Goal: Entertainment & Leisure: Consume media (video, audio)

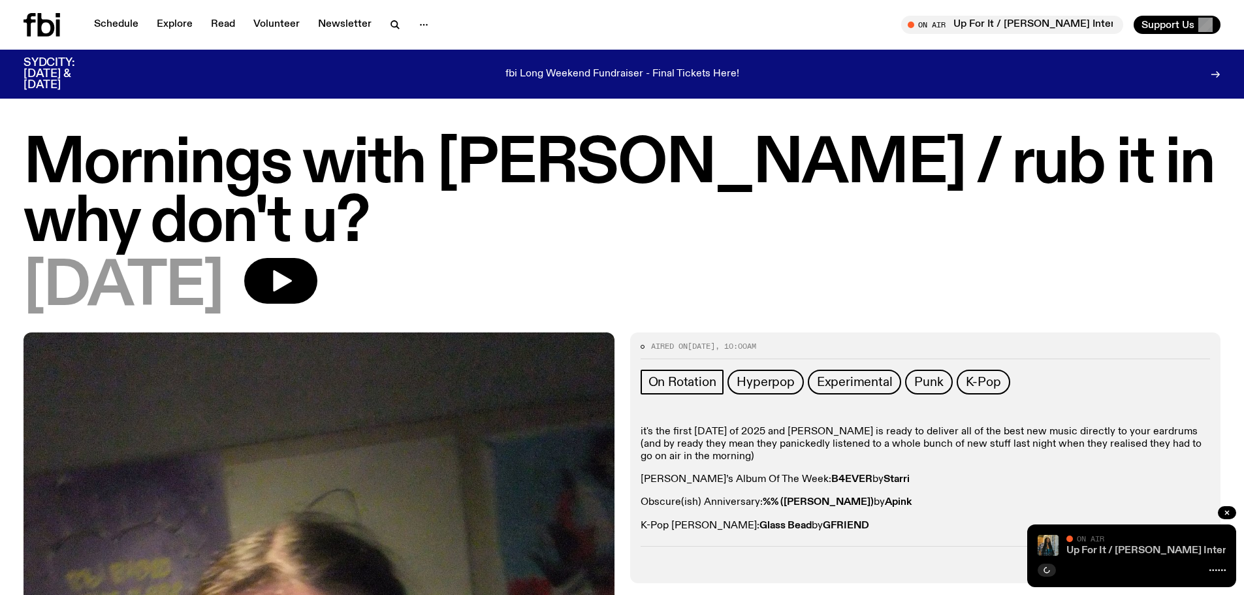
click at [1102, 554] on link "Up For It / [PERSON_NAME] Interview" at bounding box center [1157, 550] width 182 height 10
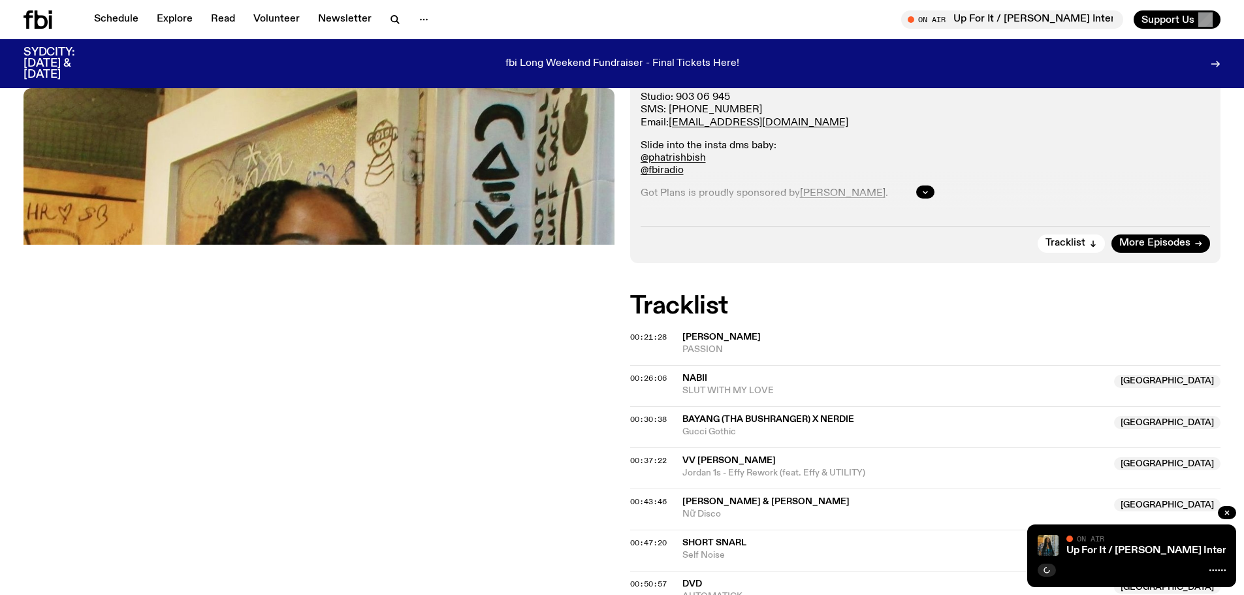
scroll to position [321, 0]
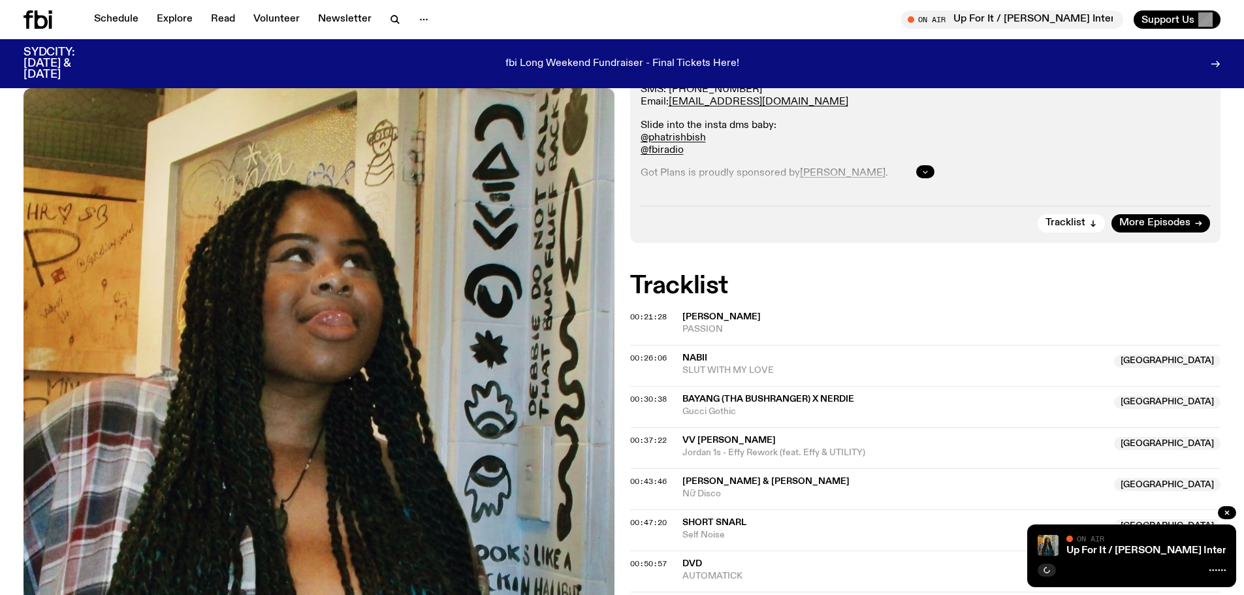
click at [931, 169] on button "button" at bounding box center [925, 171] width 18 height 13
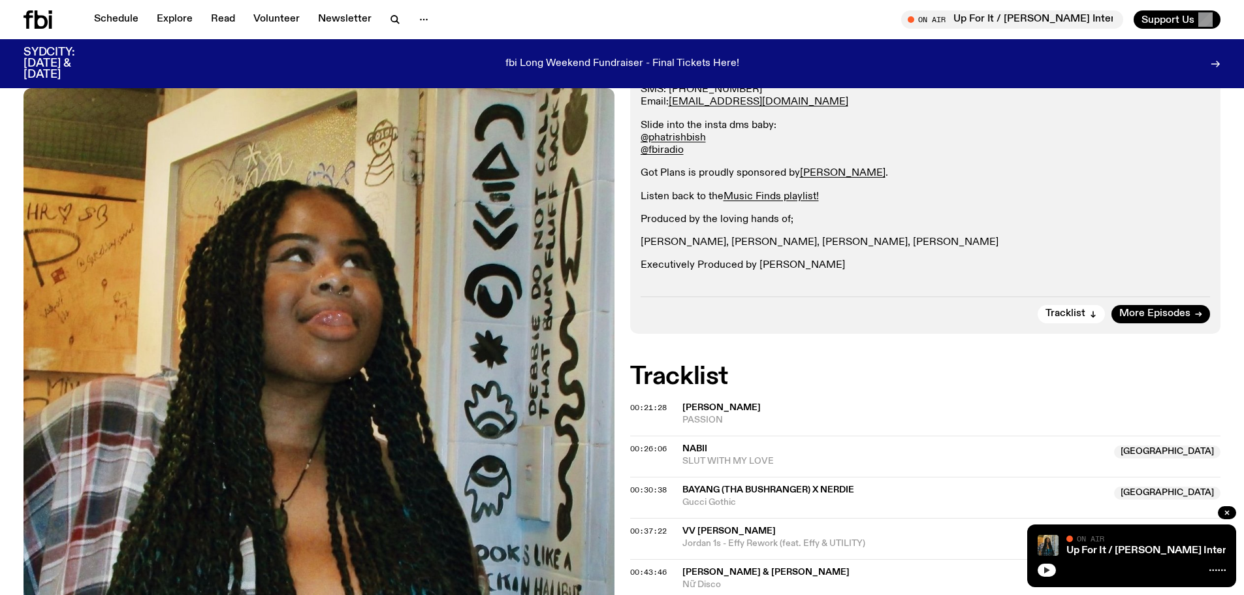
click at [1055, 573] on div at bounding box center [1132, 569] width 188 height 16
click at [1047, 571] on icon "button" at bounding box center [1047, 570] width 6 height 7
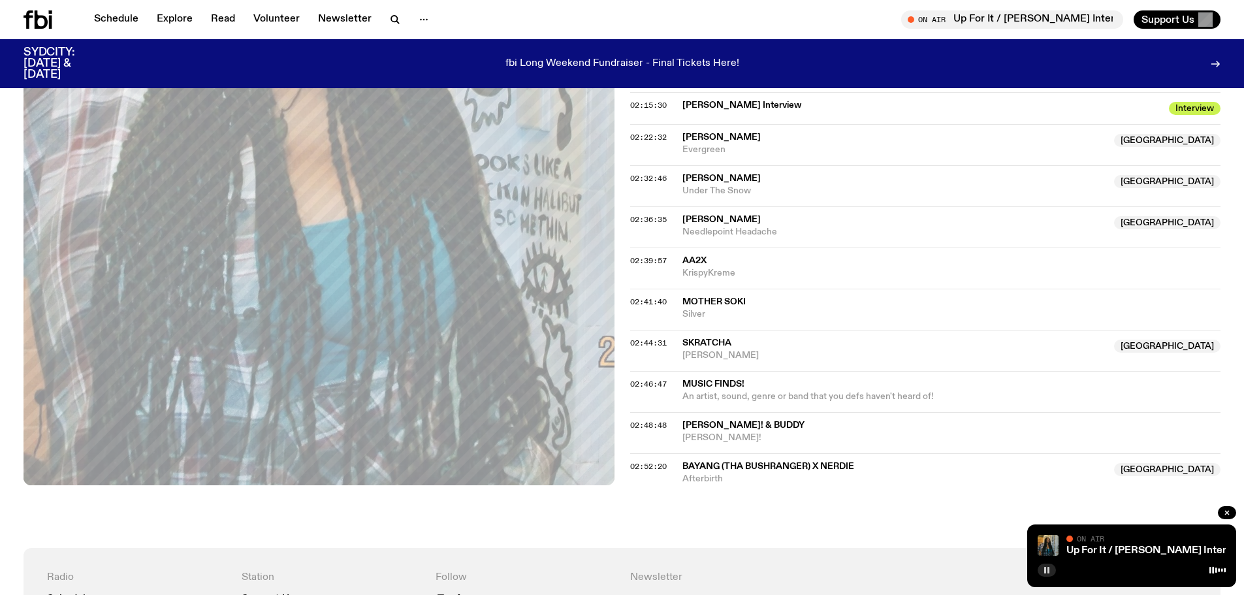
scroll to position [1431, 0]
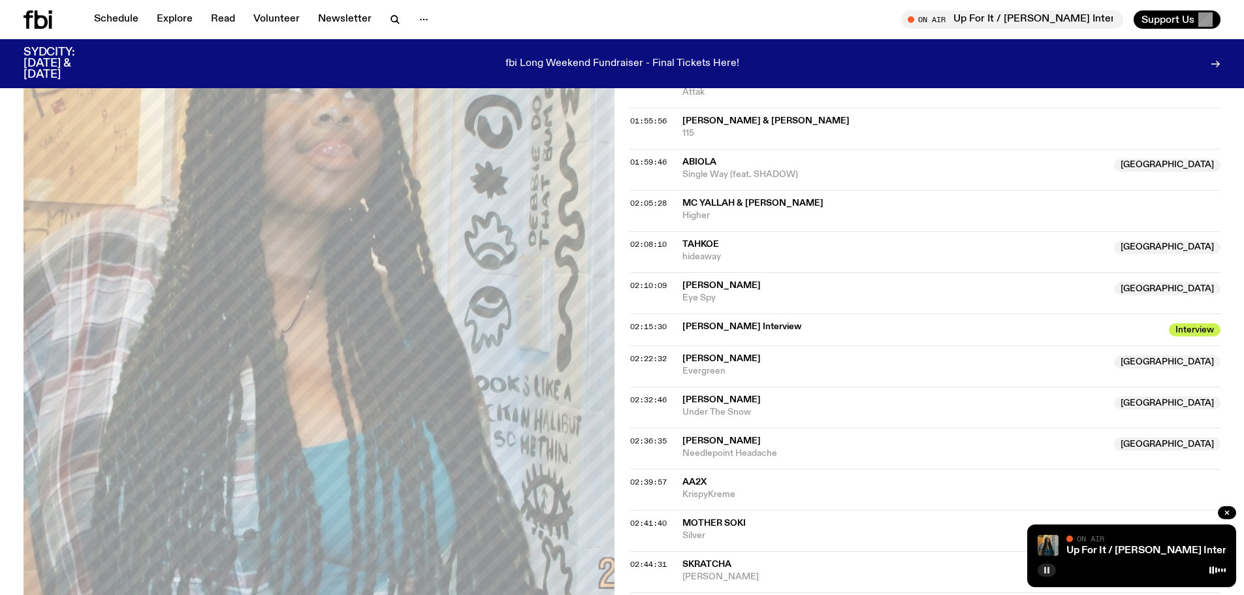
click at [701, 323] on span "[PERSON_NAME] Interview" at bounding box center [921, 327] width 479 height 12
click at [1194, 328] on span "Interview" at bounding box center [1195, 329] width 52 height 13
click at [737, 277] on div "02:10:09 [PERSON_NAME] NSW Eye Spy [GEOGRAPHIC_DATA]" at bounding box center [925, 292] width 591 height 41
click at [733, 282] on span "[PERSON_NAME]" at bounding box center [721, 285] width 78 height 9
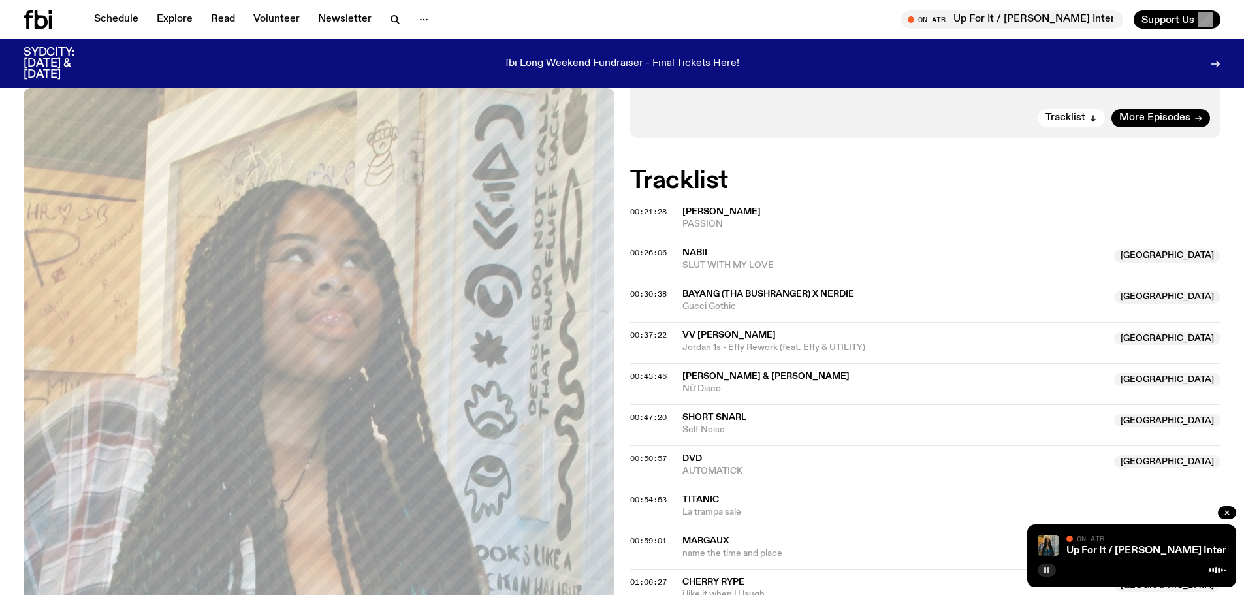
scroll to position [0, 0]
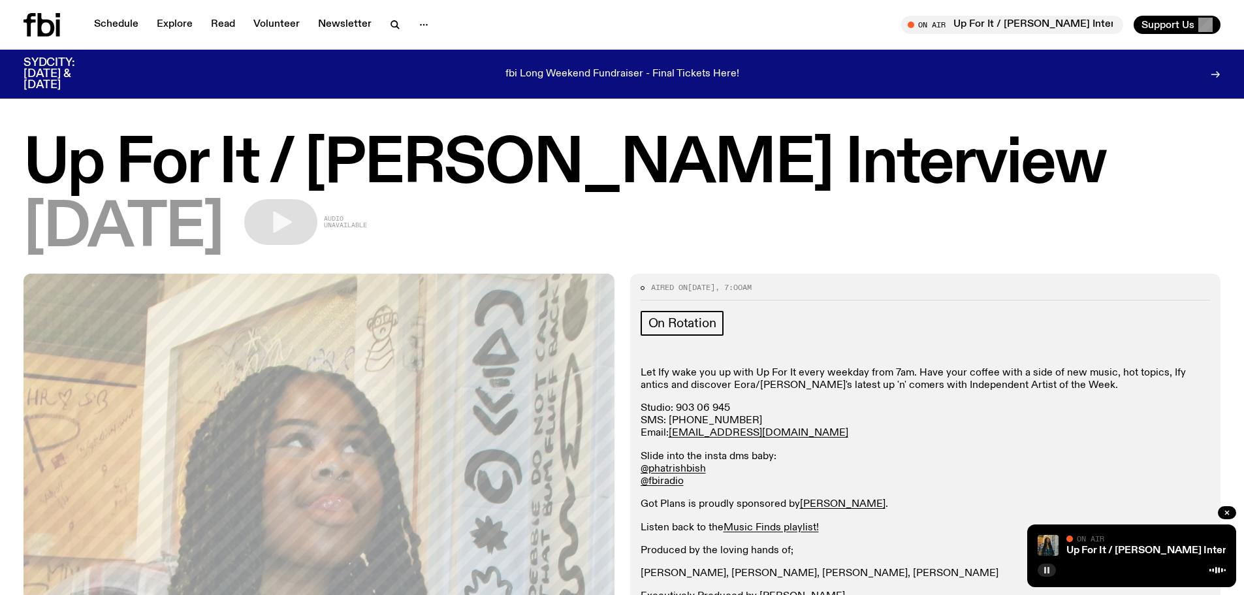
click at [622, 61] on div "fbi Long Weekend Fundraiser - Final Tickets Here!" at bounding box center [622, 73] width 1009 height 33
click at [125, 16] on link "Schedule" at bounding box center [116, 25] width 60 height 18
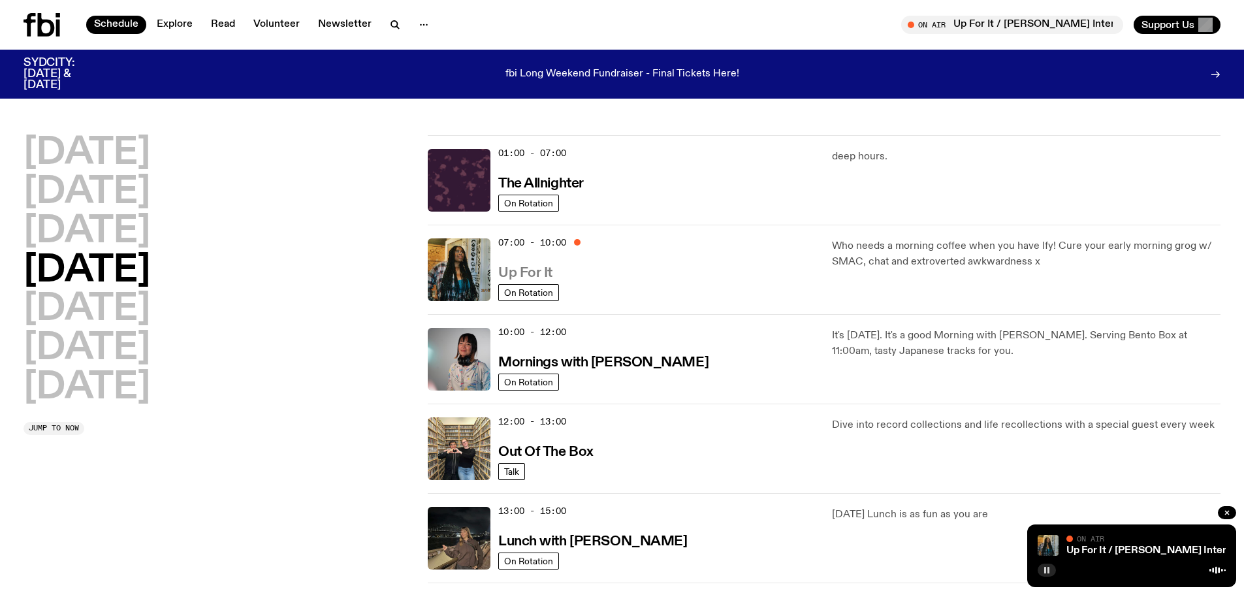
click at [516, 270] on h3 "Up For It" at bounding box center [525, 273] width 54 height 14
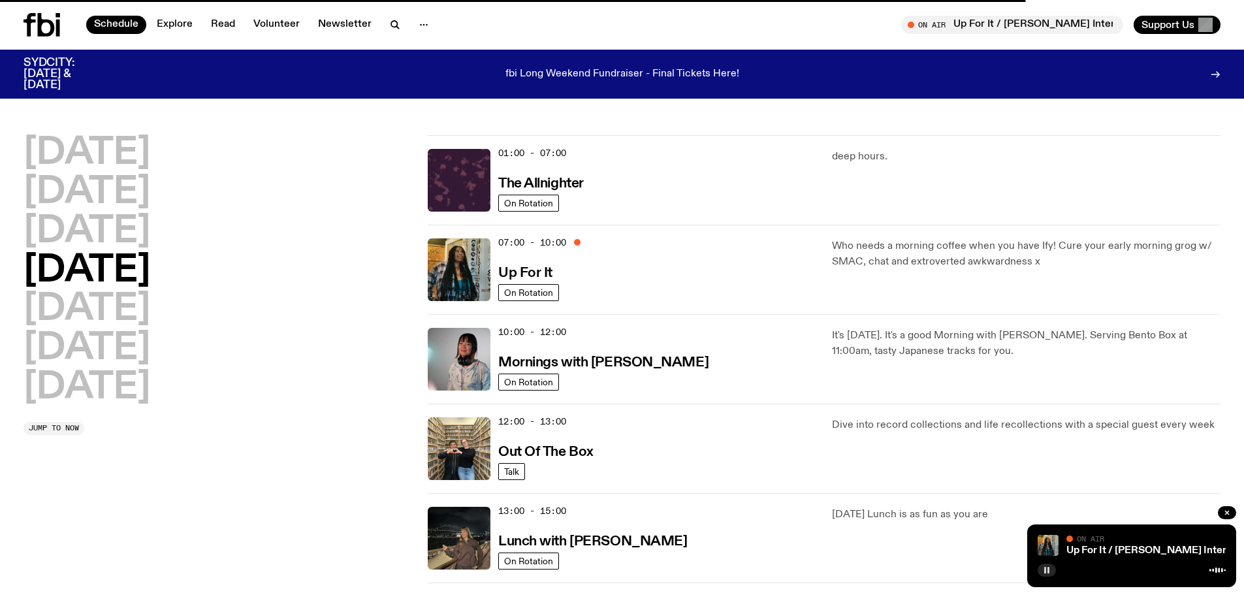
click at [1049, 574] on button "button" at bounding box center [1047, 569] width 18 height 13
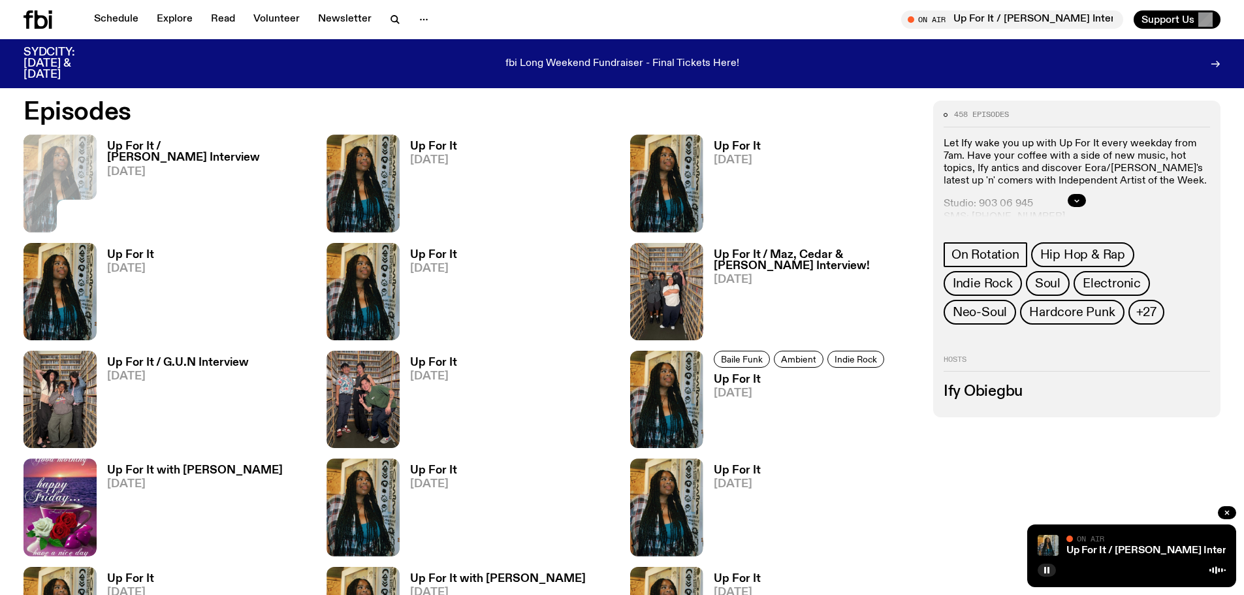
scroll to position [708, 0]
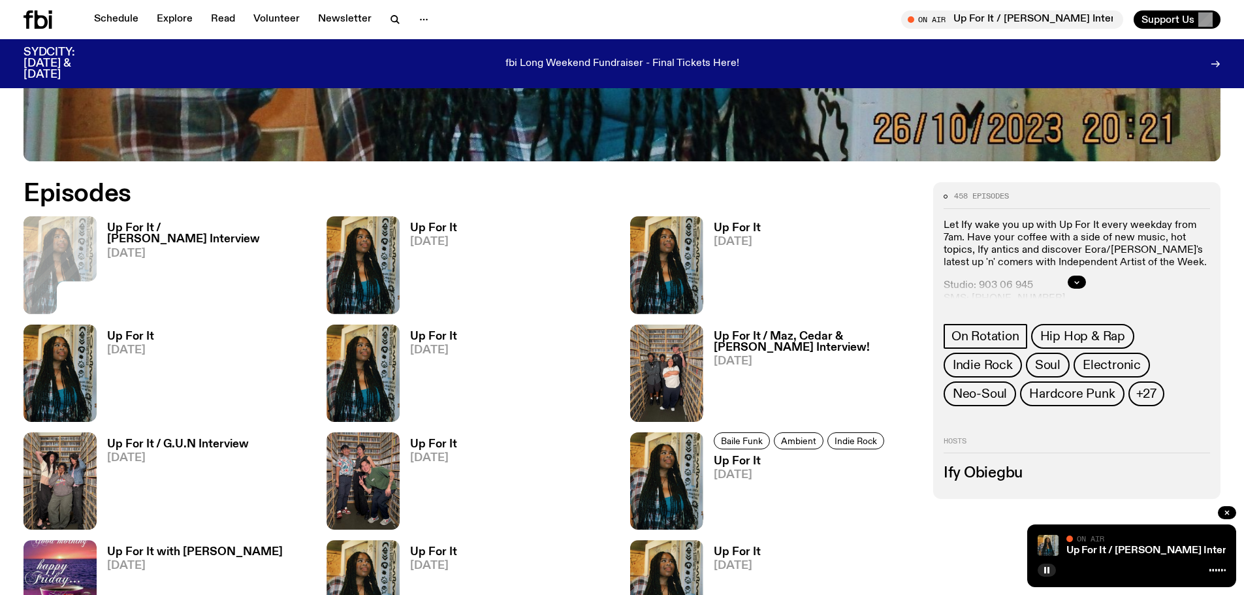
click at [149, 231] on h3 "Up For It / [PERSON_NAME] Interview" at bounding box center [209, 234] width 204 height 22
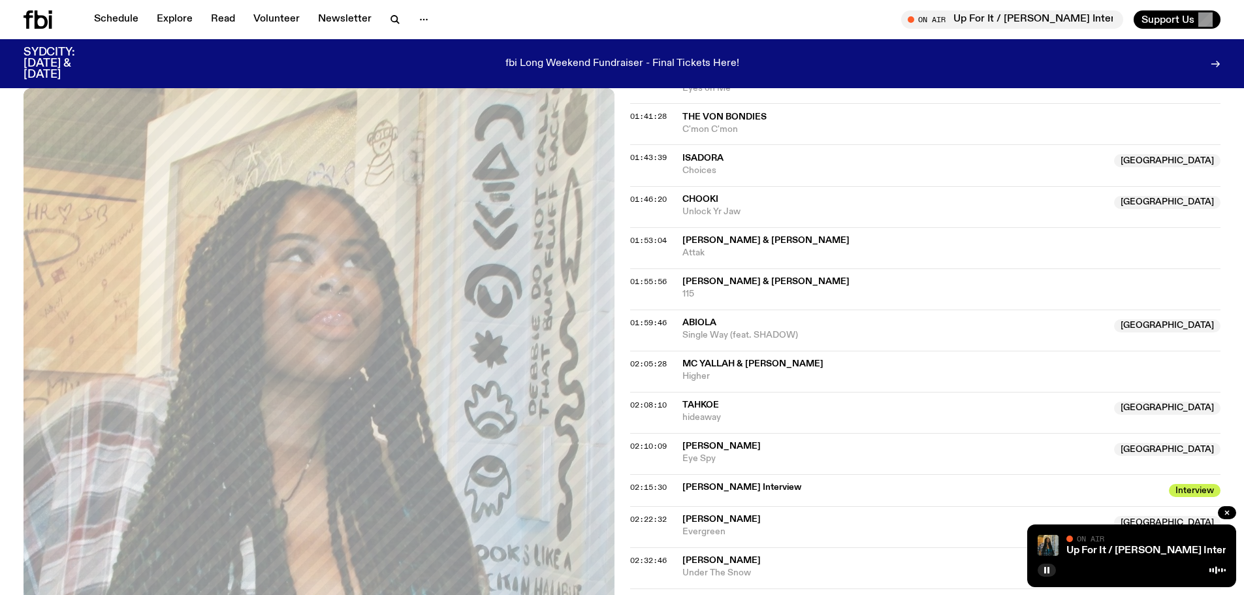
scroll to position [1296, 0]
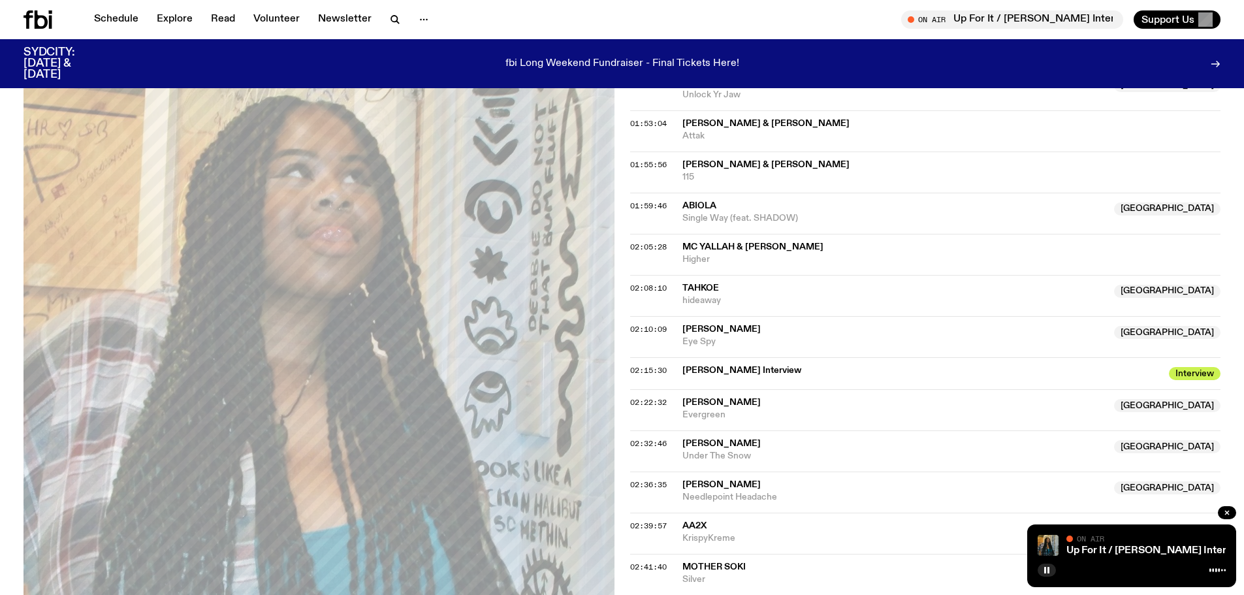
click at [671, 340] on div "02:10:09 [PERSON_NAME] NSW Eye Spy [GEOGRAPHIC_DATA]" at bounding box center [925, 336] width 591 height 41
click at [726, 343] on span "Eye Spy" at bounding box center [894, 342] width 424 height 12
click at [761, 336] on span "Eye Spy" at bounding box center [894, 342] width 424 height 12
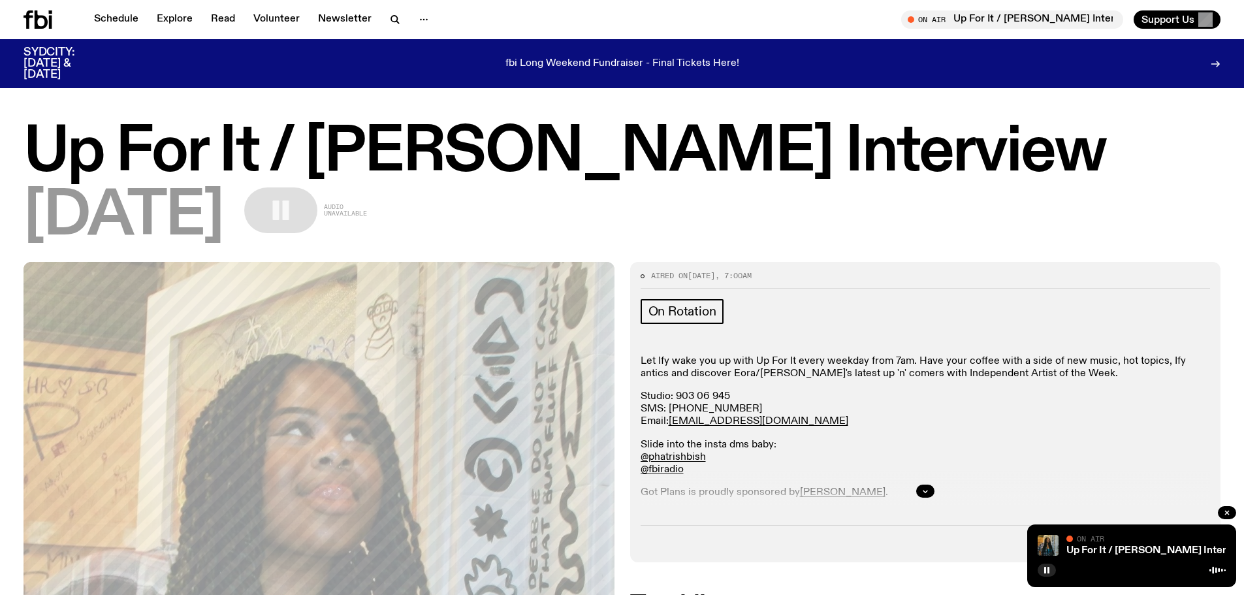
scroll to position [0, 0]
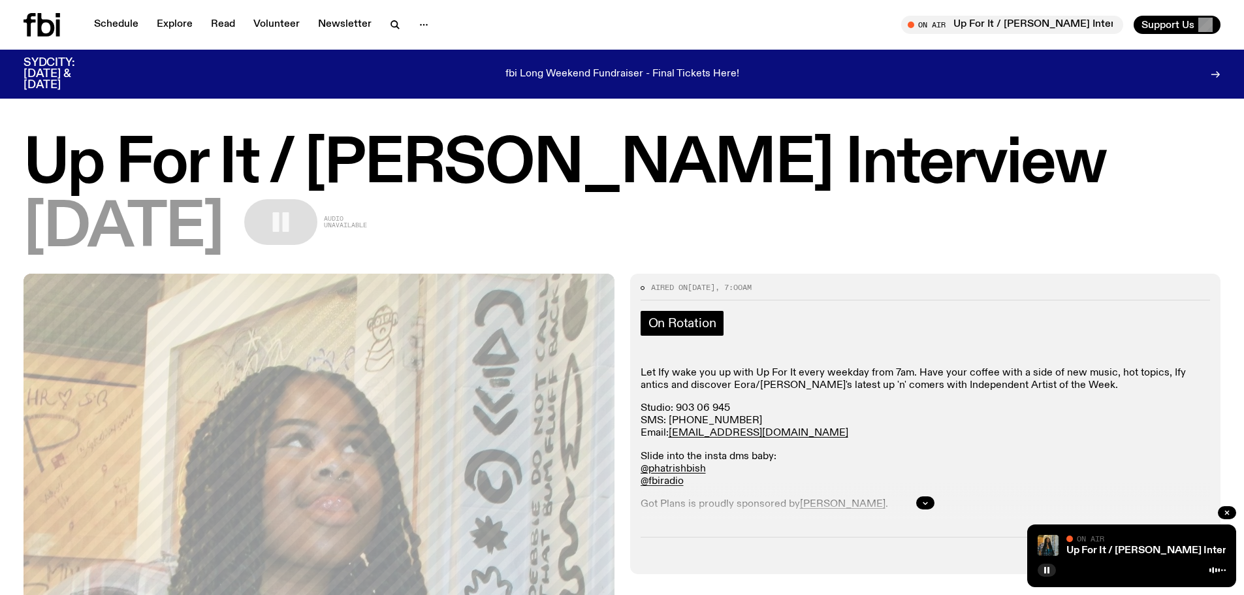
click at [688, 323] on span "On Rotation" at bounding box center [682, 323] width 68 height 14
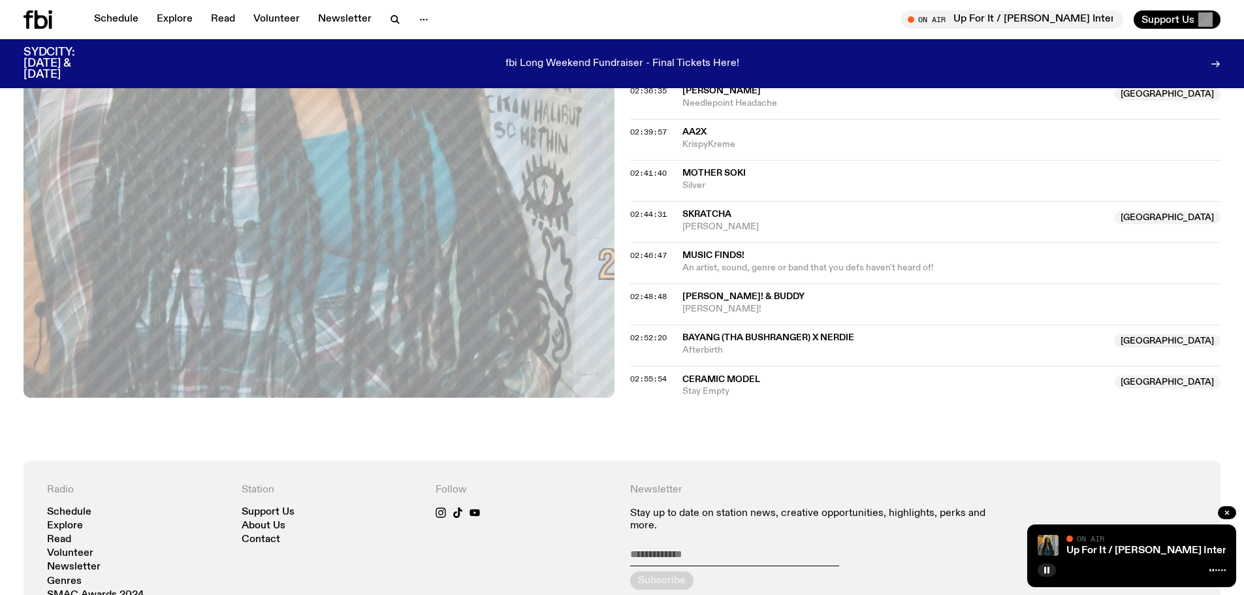
scroll to position [1820, 0]
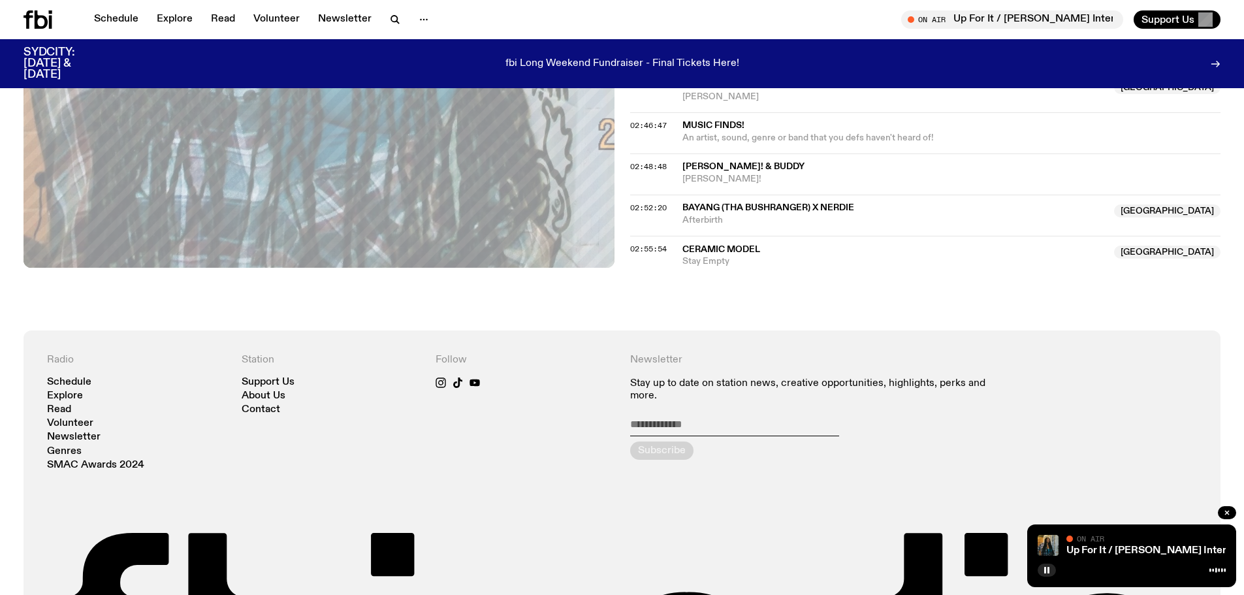
click at [1102, 558] on div "Up For It / [PERSON_NAME] Interview On Air On Air" at bounding box center [1131, 555] width 209 height 63
click at [1109, 548] on link "Up For It / [PERSON_NAME] Interview" at bounding box center [1157, 550] width 182 height 10
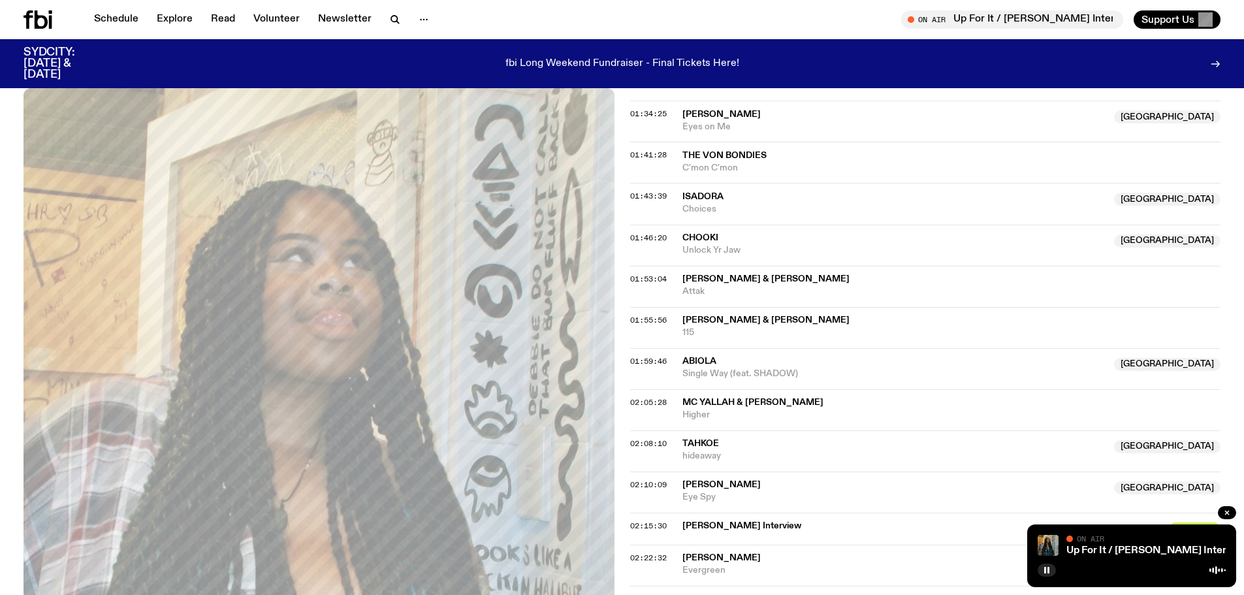
scroll to position [1036, 0]
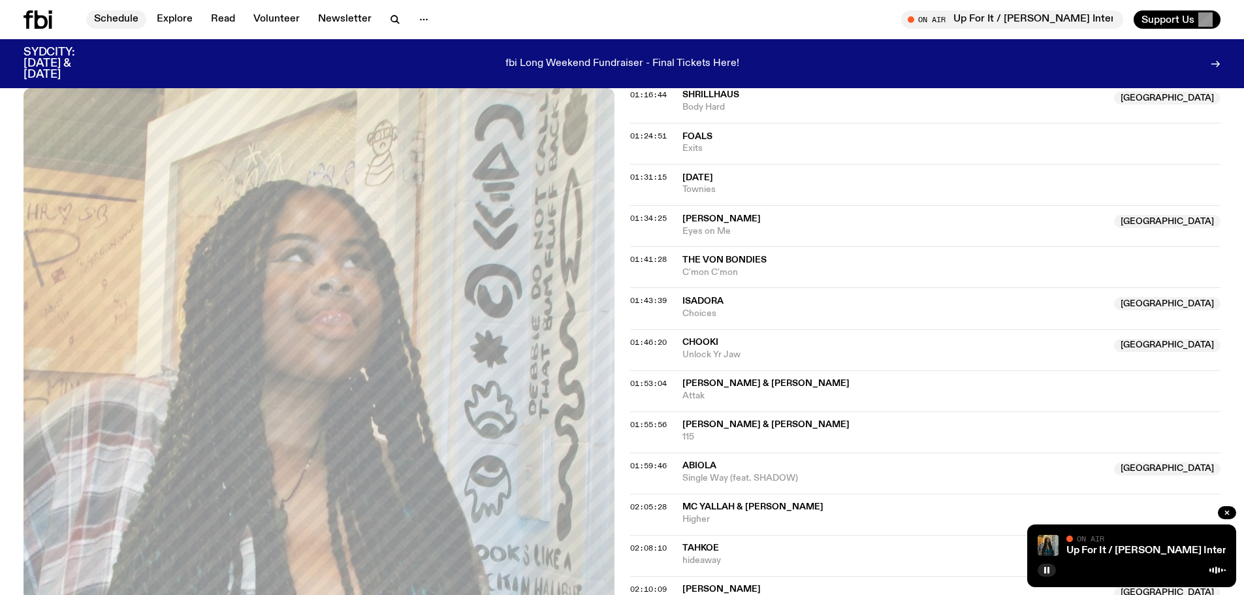
click at [104, 23] on link "Schedule" at bounding box center [116, 19] width 60 height 18
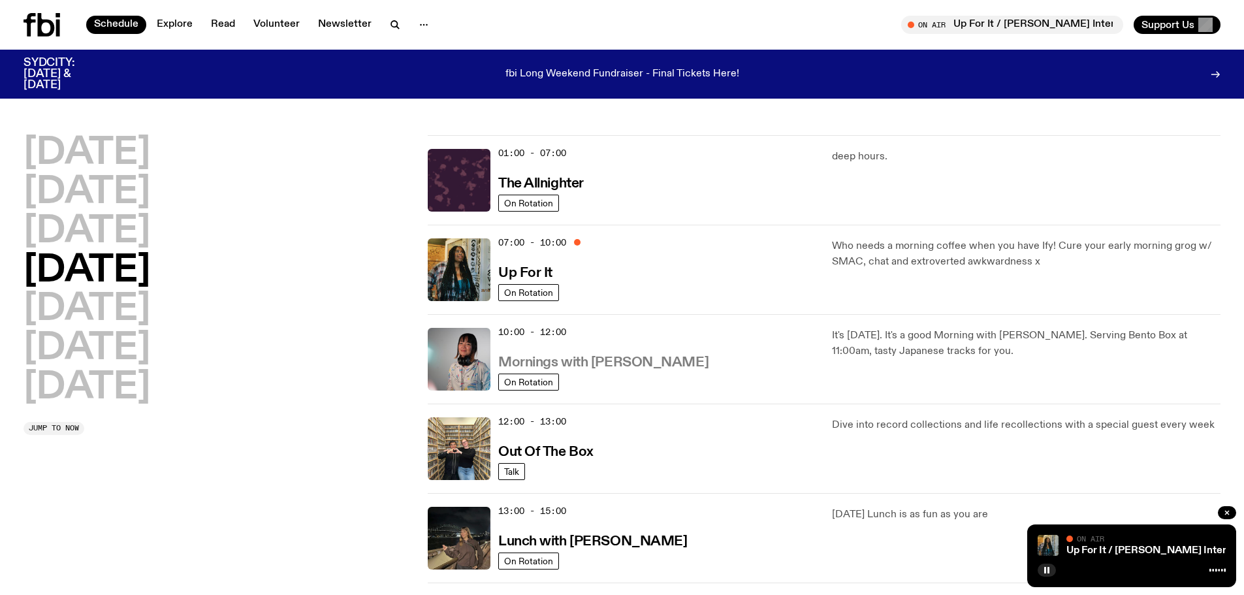
click at [547, 360] on h3 "Mornings with [PERSON_NAME]" at bounding box center [603, 363] width 210 height 14
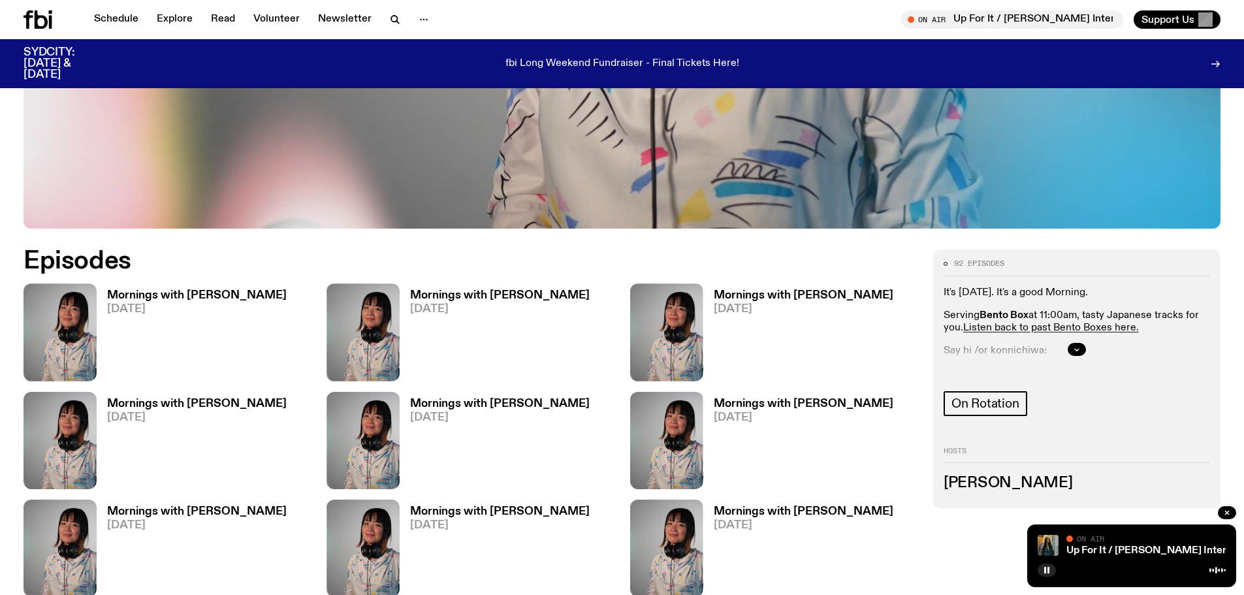
scroll to position [708, 0]
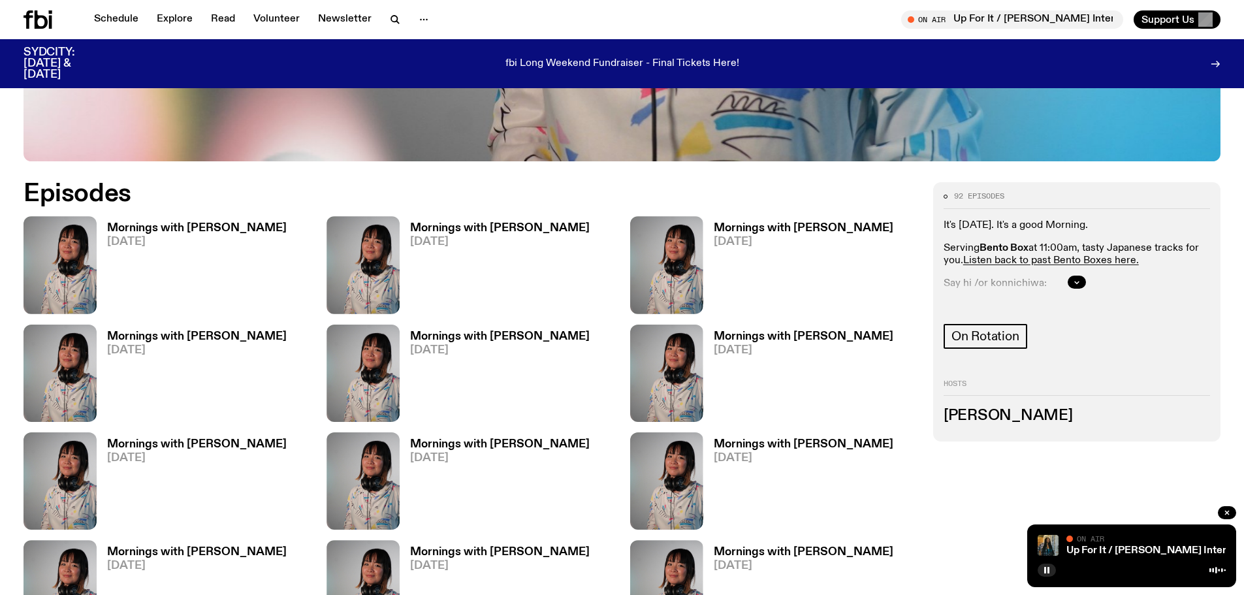
click at [148, 225] on h3 "Mornings with [PERSON_NAME]" at bounding box center [197, 228] width 180 height 11
